Goal: Information Seeking & Learning: Learn about a topic

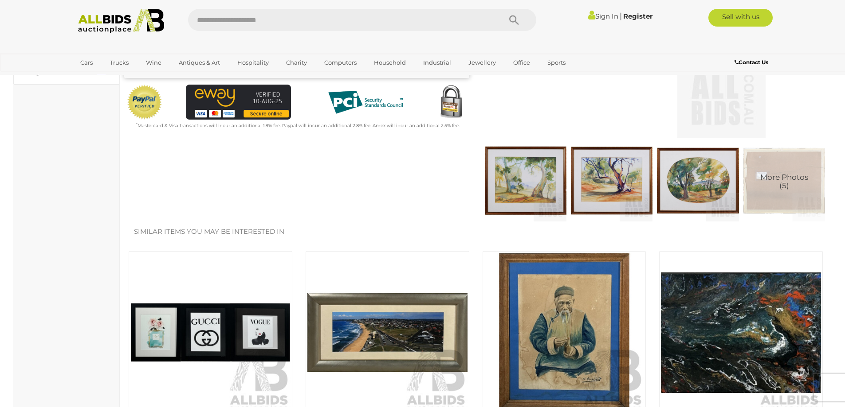
scroll to position [89, 0]
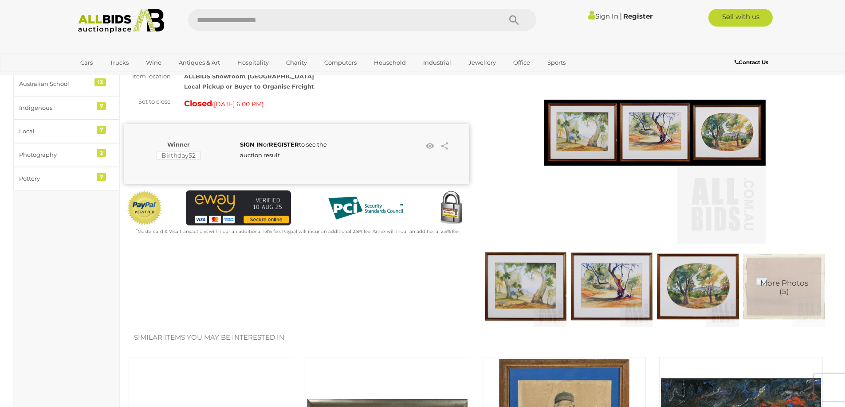
click at [529, 286] on img at bounding box center [526, 287] width 82 height 82
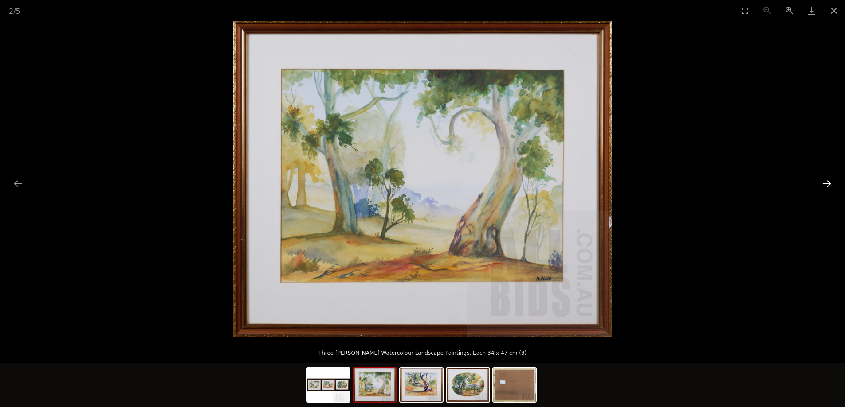
click at [826, 186] on button "Next slide" at bounding box center [826, 183] width 19 height 17
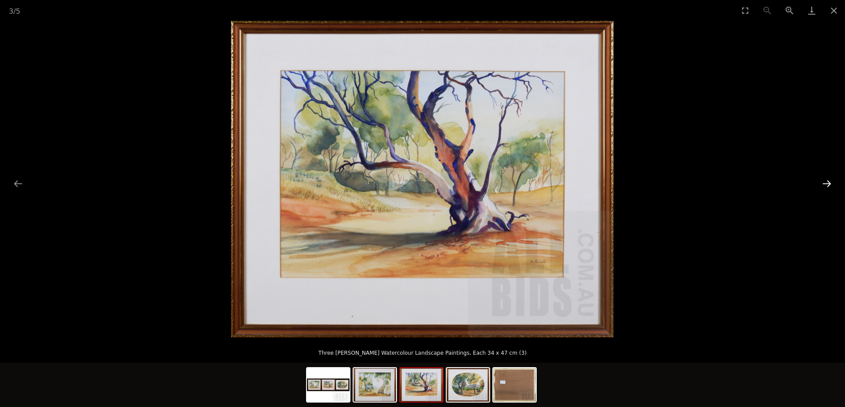
click at [826, 186] on button "Next slide" at bounding box center [826, 183] width 19 height 17
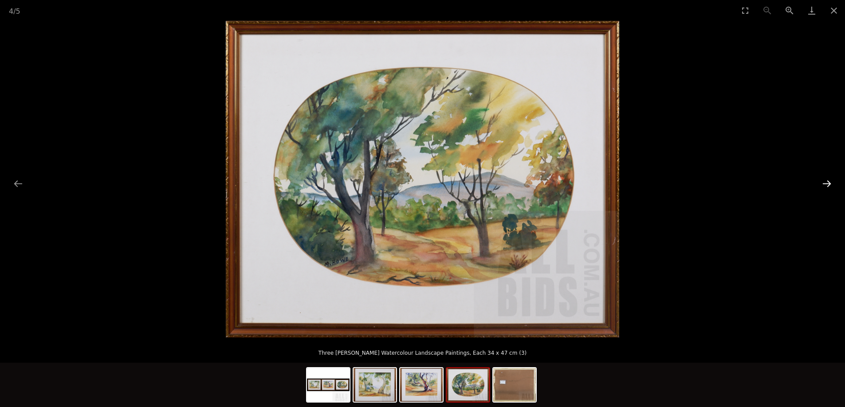
click at [826, 186] on button "Next slide" at bounding box center [826, 183] width 19 height 17
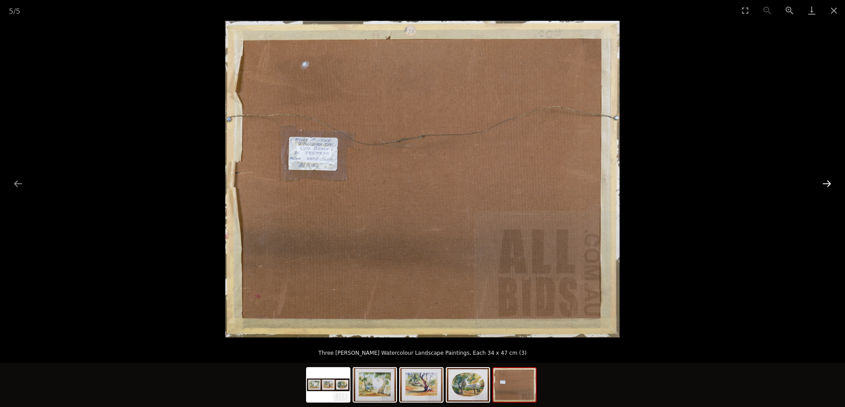
click at [826, 186] on button "Next slide" at bounding box center [826, 183] width 19 height 17
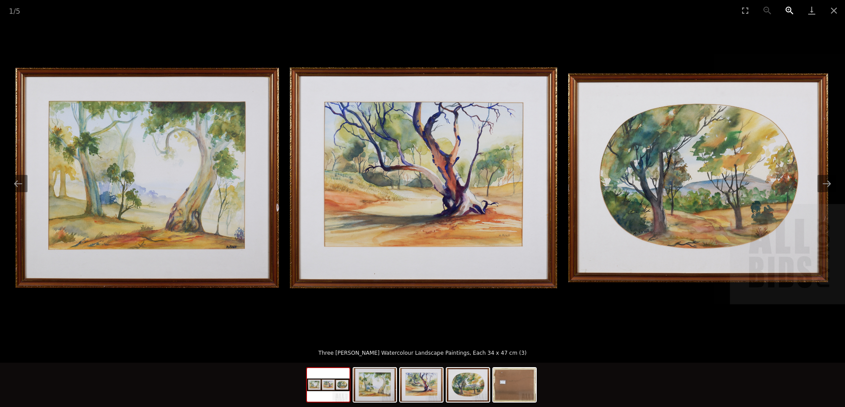
click at [788, 9] on button "Zoom in" at bounding box center [789, 10] width 22 height 21
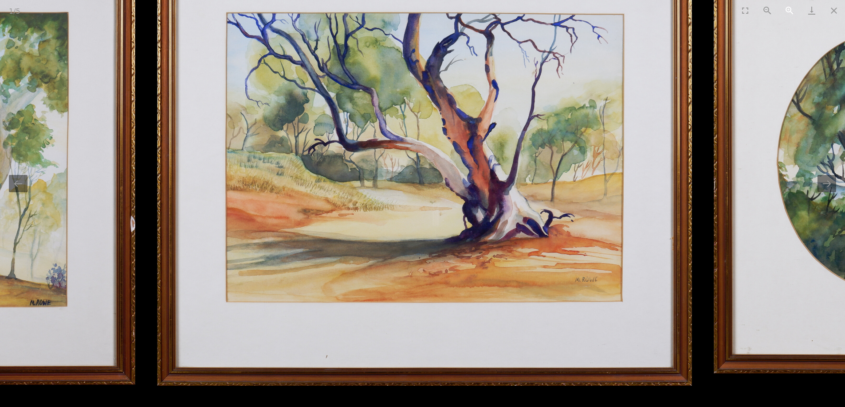
click at [790, 12] on button "Zoom in" at bounding box center [789, 10] width 22 height 21
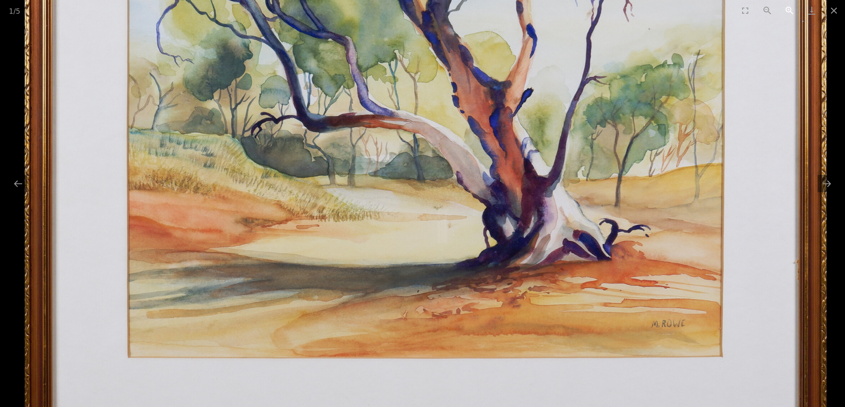
click at [787, 11] on button "Zoom in" at bounding box center [789, 10] width 22 height 21
